Goal: Communication & Community: Answer question/provide support

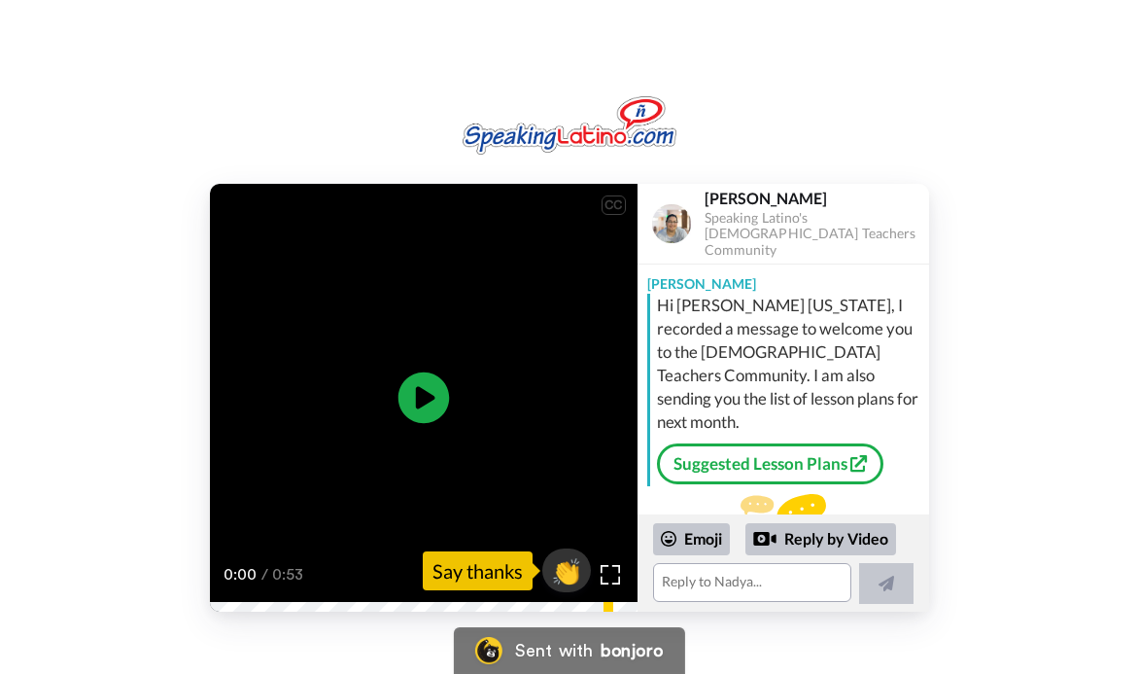
click at [416, 383] on icon at bounding box center [424, 398] width 52 height 52
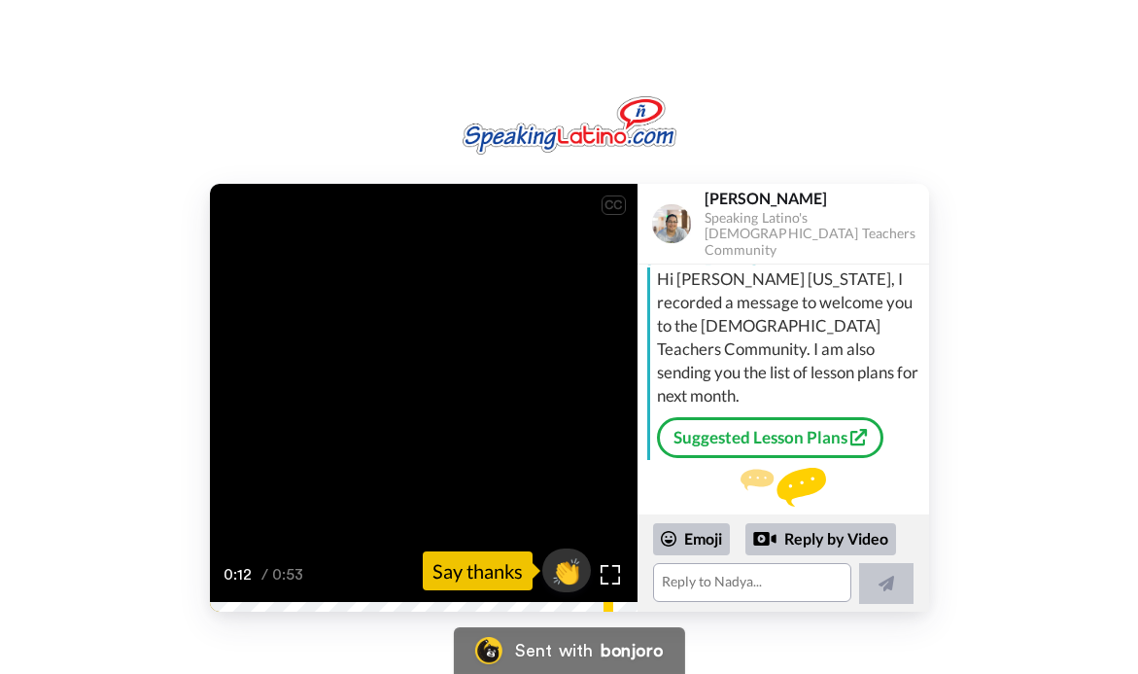
scroll to position [33, 0]
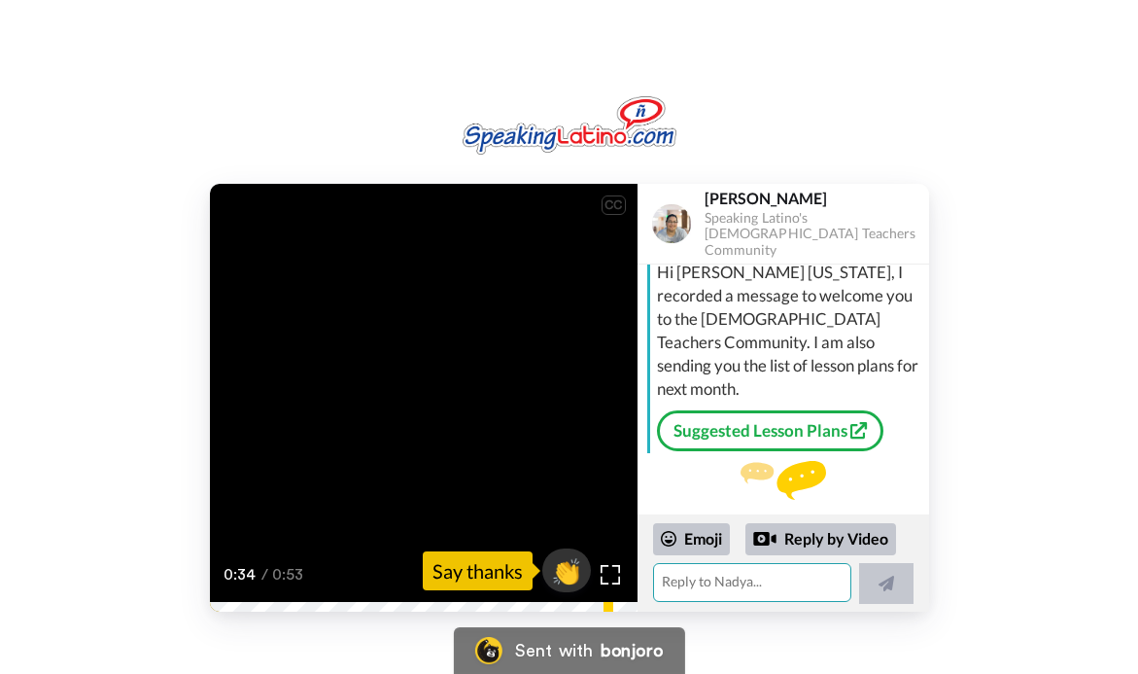
click at [780, 581] on textarea at bounding box center [752, 582] width 198 height 39
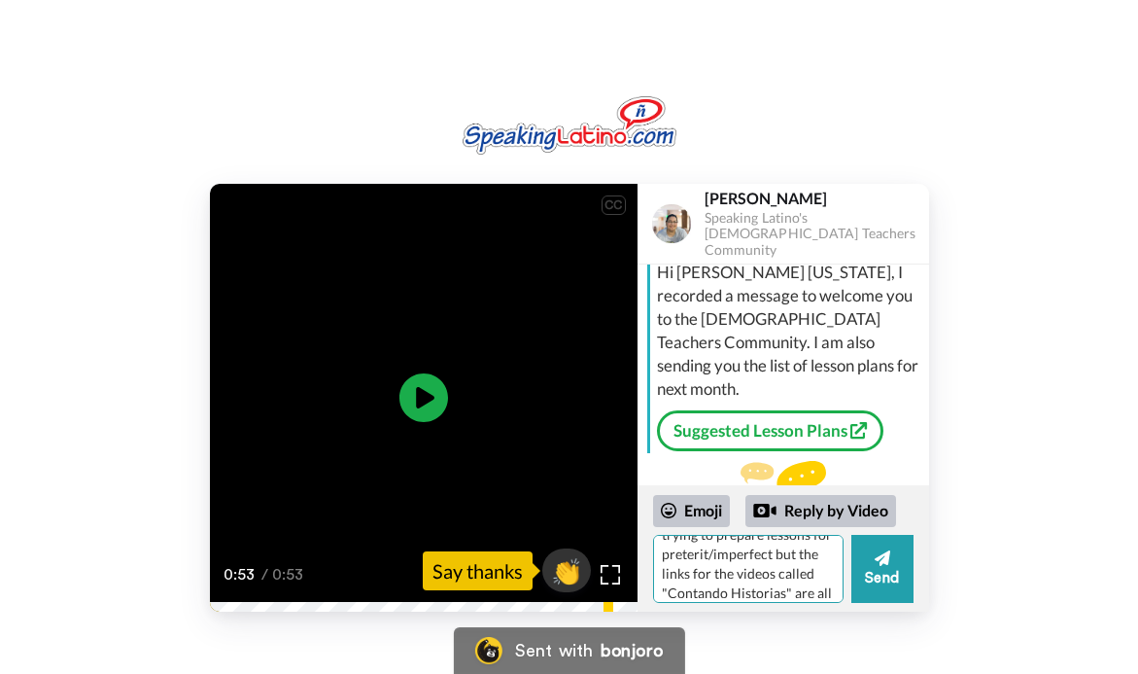
scroll to position [57, 0]
paste textarea "[URL][DOMAIN_NAME]"
type textarea "[PERSON_NAME]. I was trying to prepare lessons for preterit/imperfect but the l…"
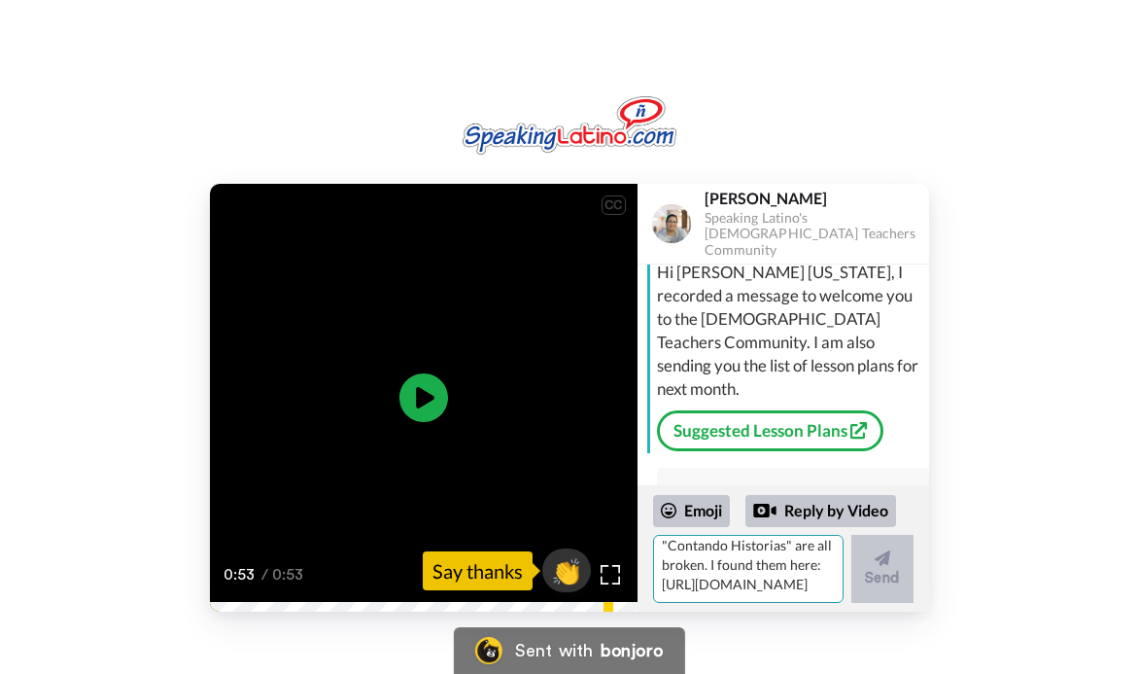
scroll to position [0, 0]
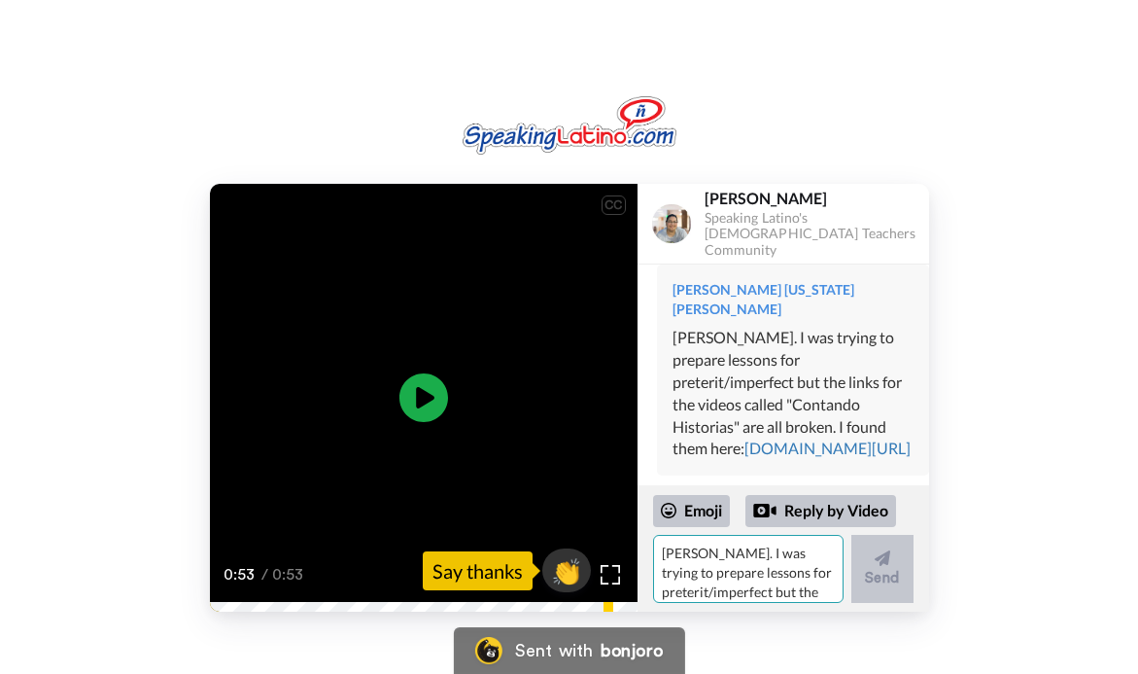
click at [792, 576] on textarea "[PERSON_NAME]. I was trying to prepare lessons for preterit/imperfect but the l…" at bounding box center [748, 569] width 191 height 68
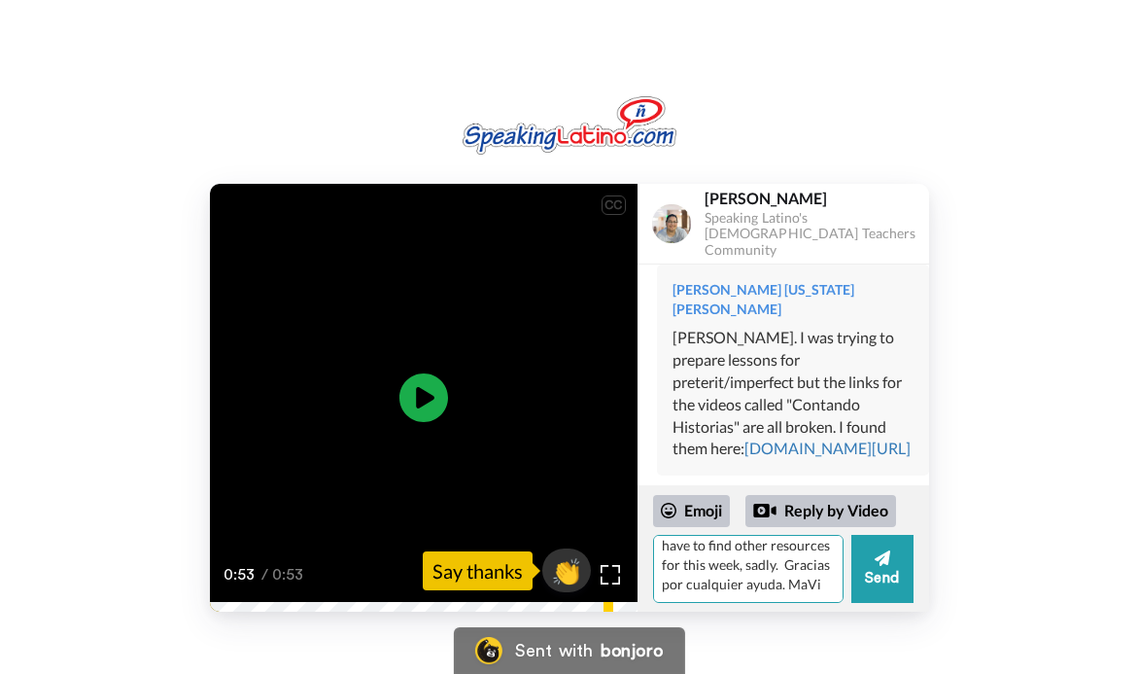
scroll to position [124, 0]
type textarea "If you could help in any way, I'd appreciate it. I've just spent over an hour t…"
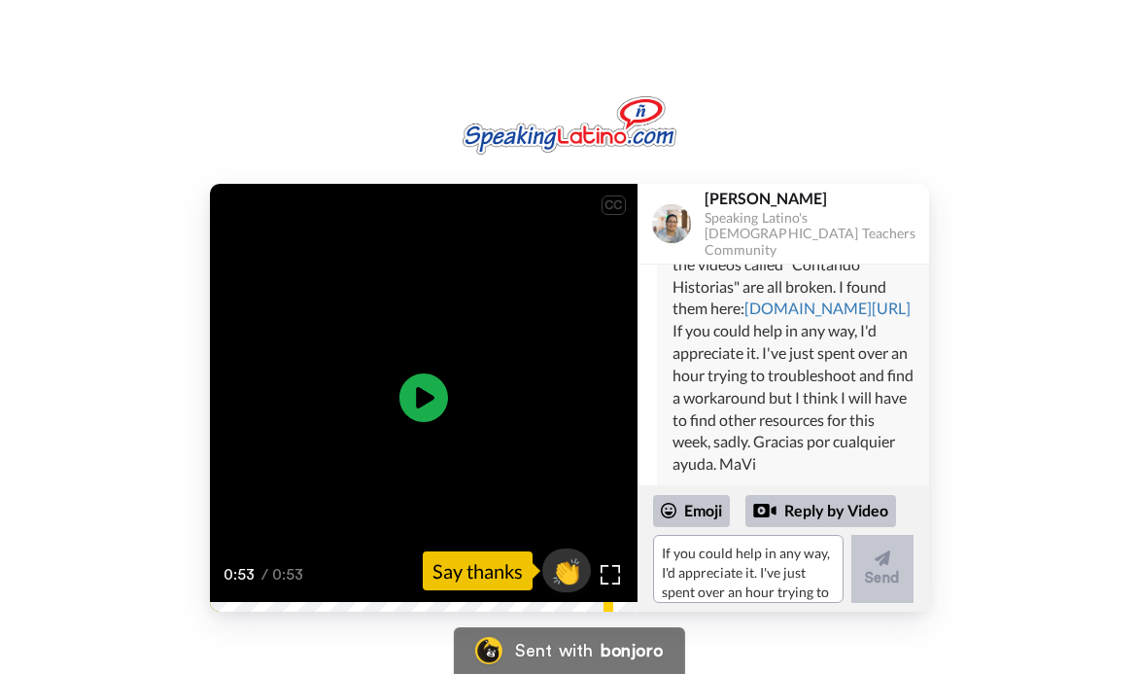
scroll to position [478, 0]
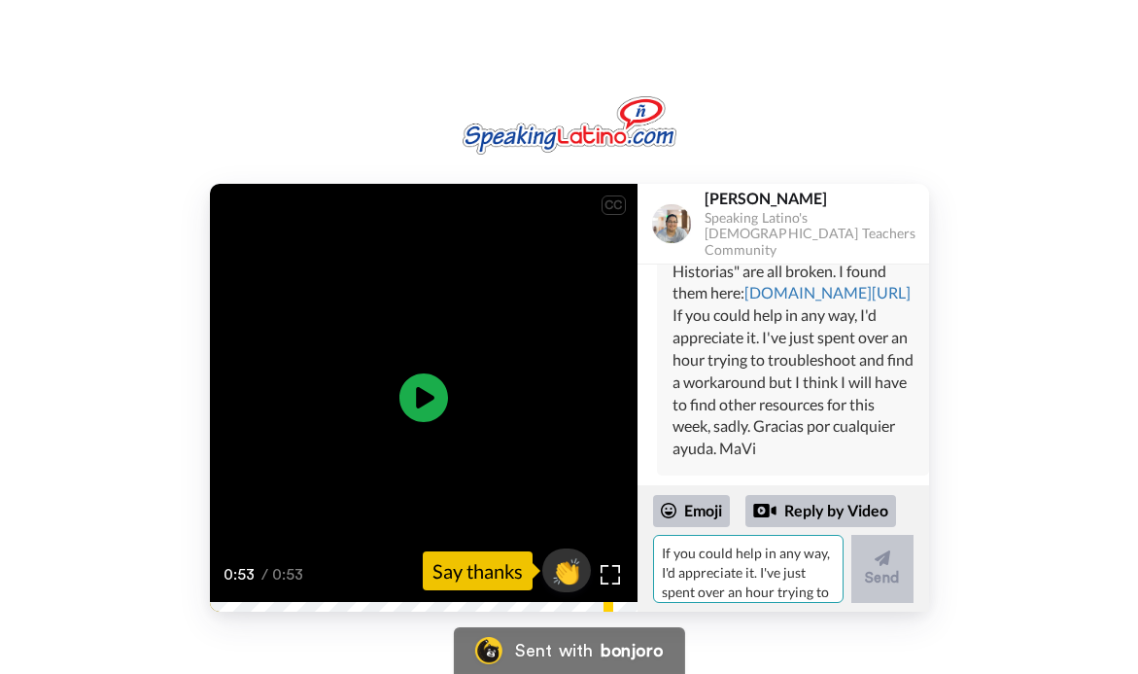
click at [710, 562] on textarea "If you could help in any way, I'd appreciate it. I've just spent over an hour t…" at bounding box center [748, 569] width 191 height 68
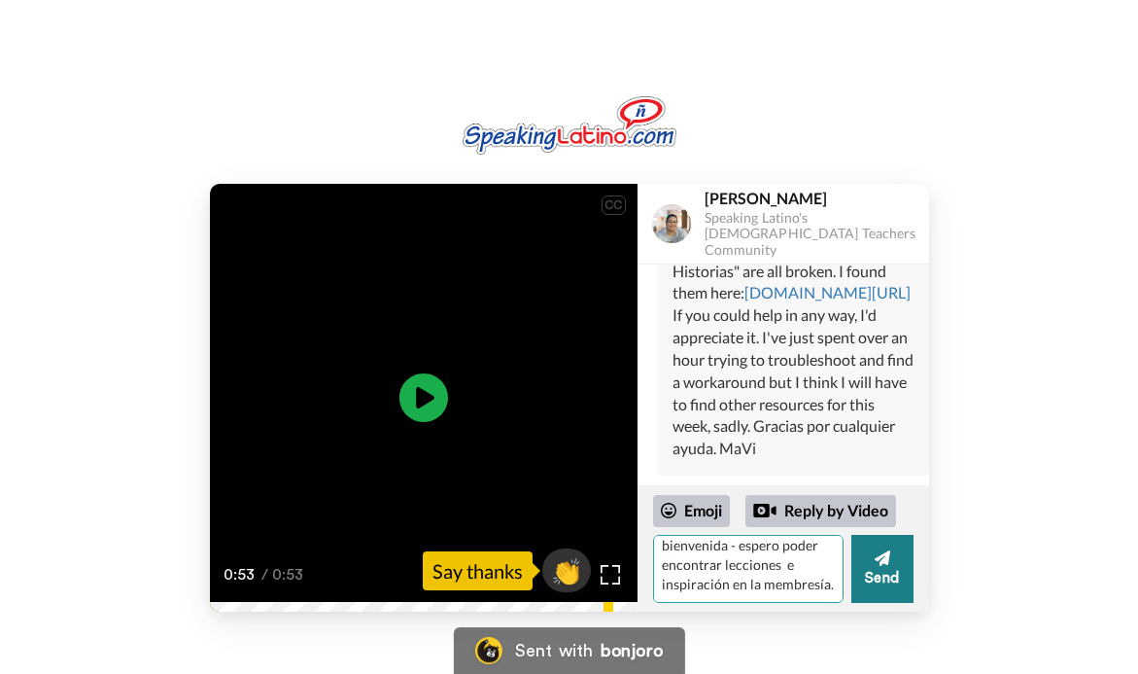
type textarea "Y, de hecho, gracias por la bienvenida - espero poder encontrar lecciones e ins…"
click at [875, 570] on button "Send" at bounding box center [882, 569] width 62 height 68
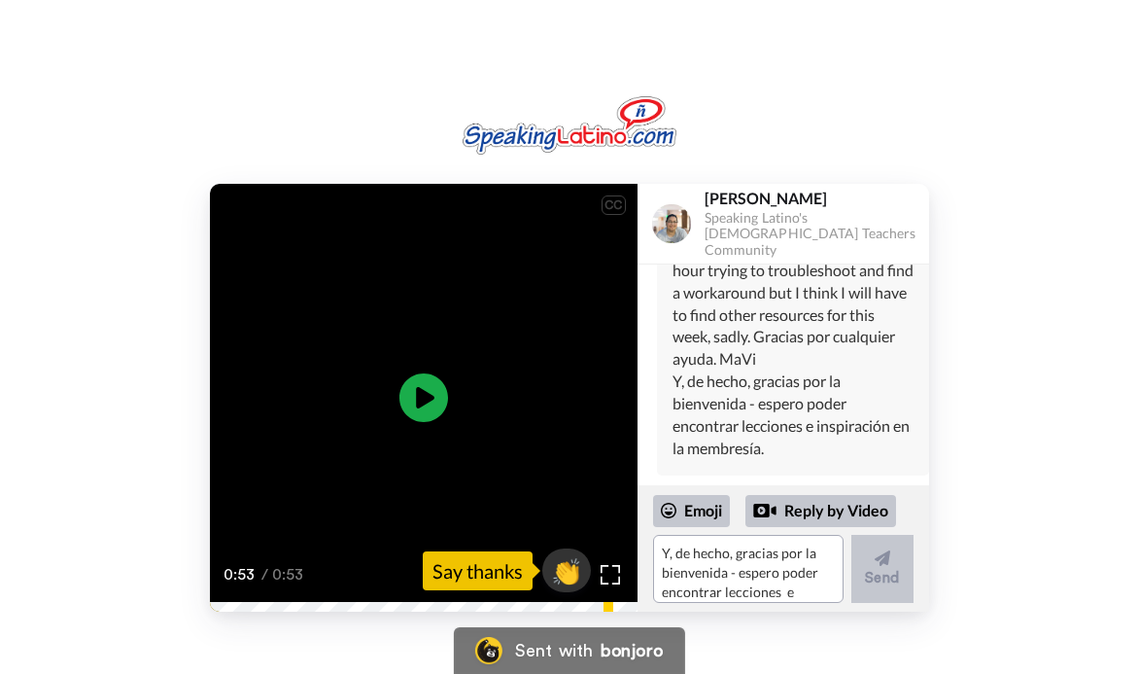
scroll to position [567, 0]
